Goal: Task Accomplishment & Management: Use online tool/utility

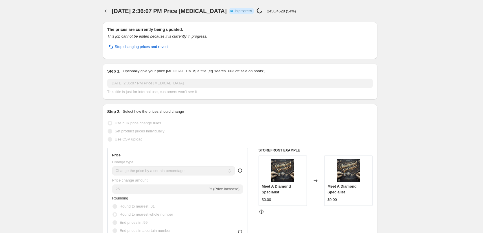
select select "percentage"
select select "no_change"
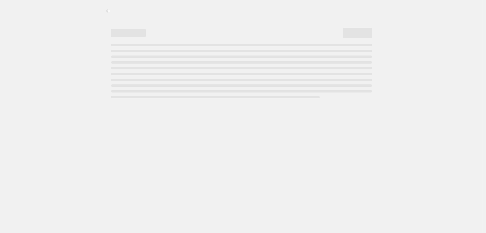
select select "percentage"
select select "no_change"
